Goal: Find specific page/section: Find specific page/section

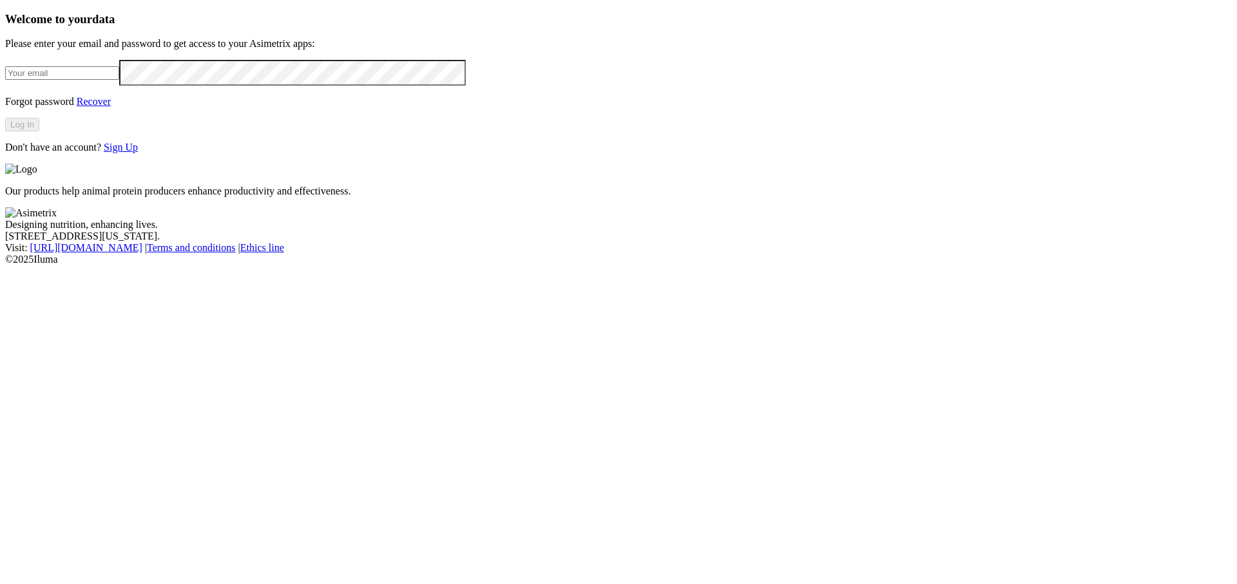
type input "[PERSON_NAME][EMAIL_ADDRESS][DOMAIN_NAME]"
click at [39, 131] on button "Log In" at bounding box center [22, 125] width 34 height 14
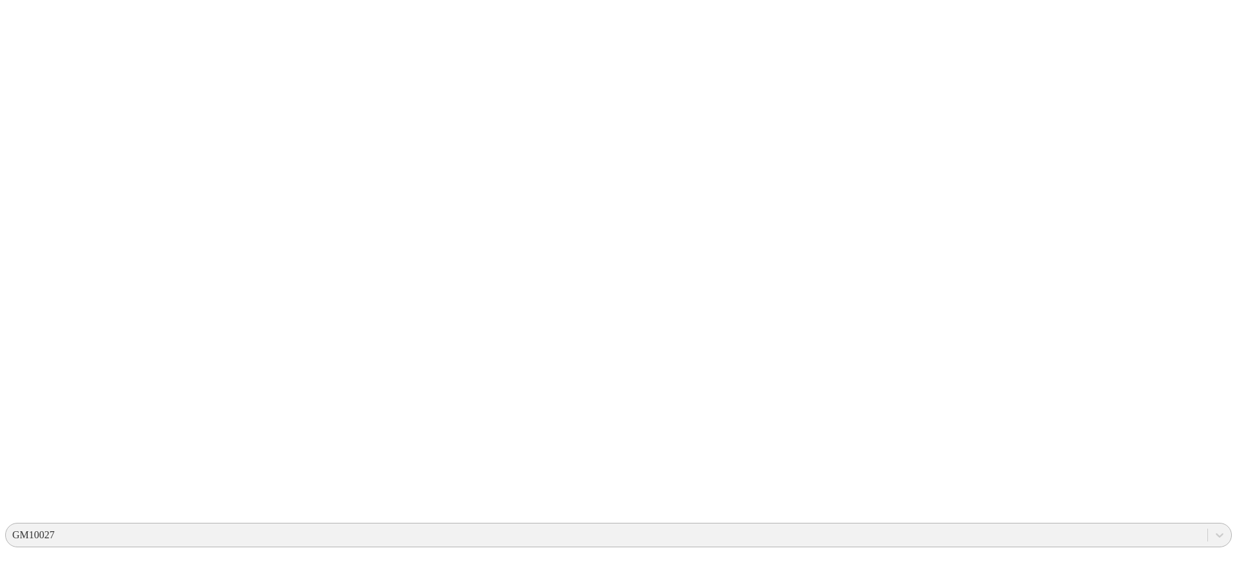
click at [1074, 526] on div "GM10027" at bounding box center [606, 535] width 1201 height 19
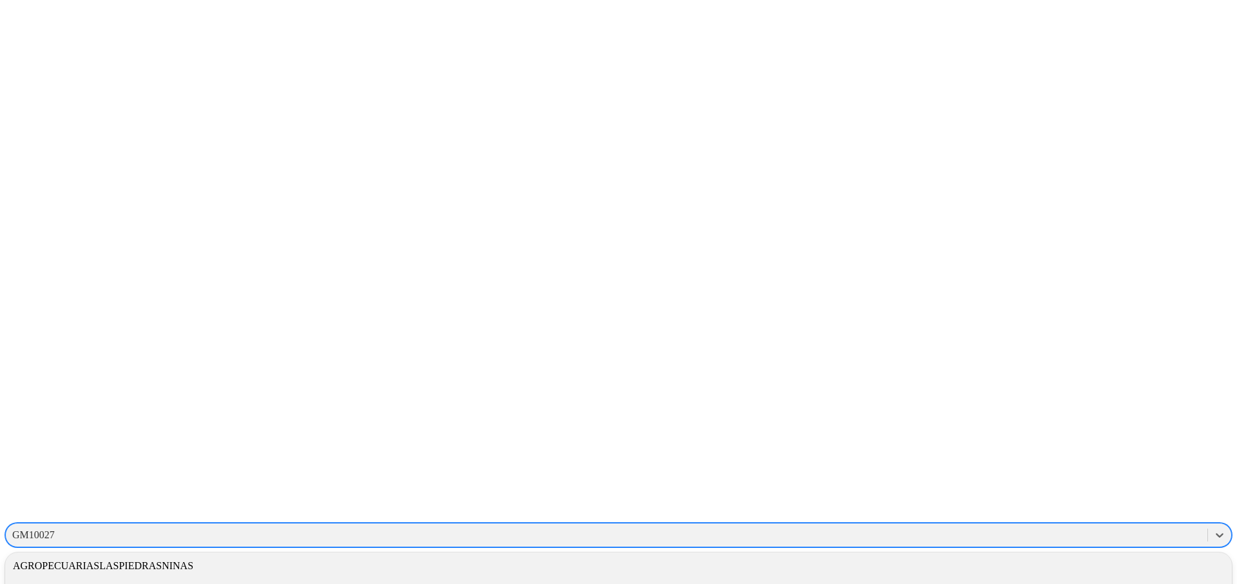
click at [1054, 577] on div "ALIAR" at bounding box center [618, 588] width 1227 height 22
